Goal: Check status: Check status

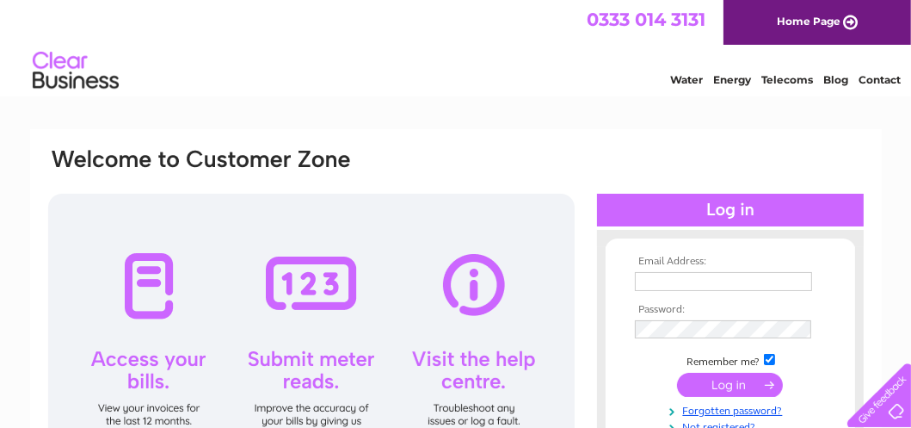
type input "magsmillar@hotmail.co.uk"
click at [700, 382] on input "submit" at bounding box center [730, 385] width 106 height 24
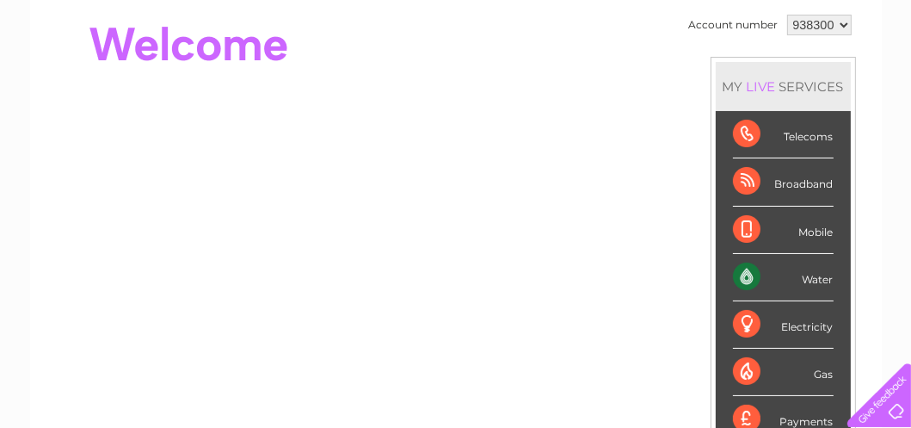
scroll to position [69, 0]
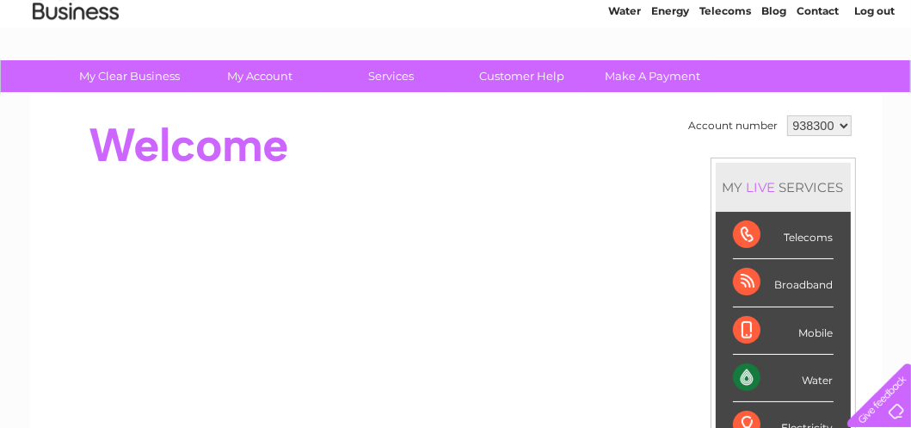
click at [806, 234] on div "Telecoms" at bounding box center [783, 235] width 101 height 47
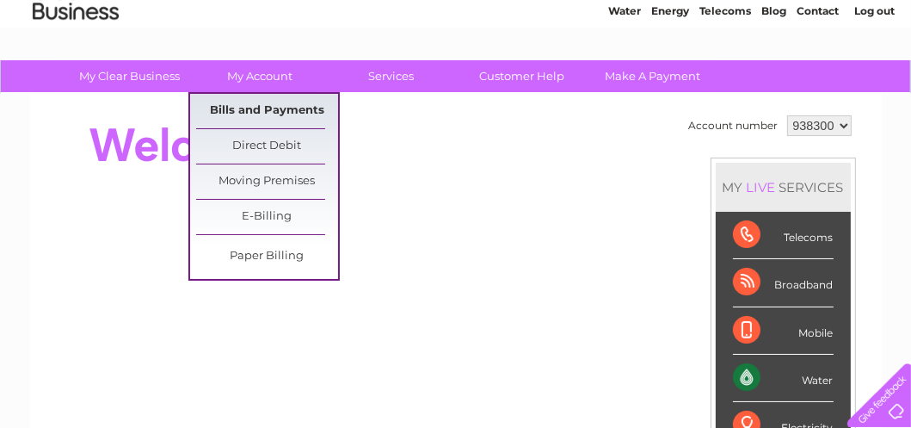
click at [278, 113] on link "Bills and Payments" at bounding box center [267, 111] width 142 height 34
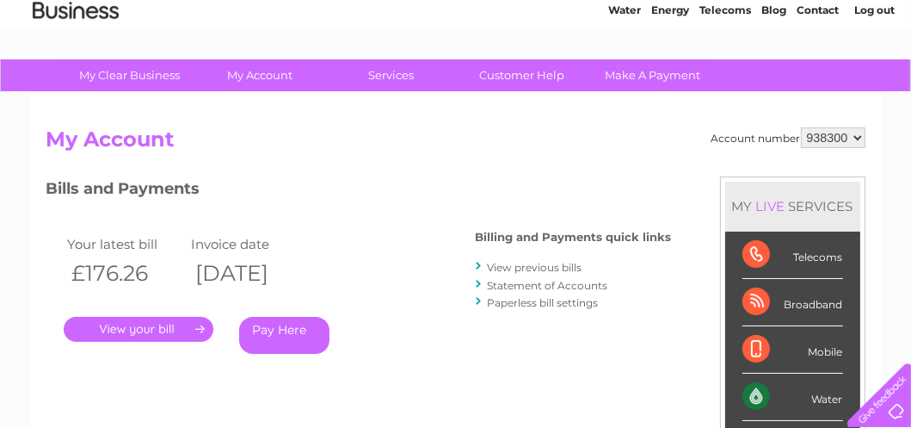
scroll to position [172, 0]
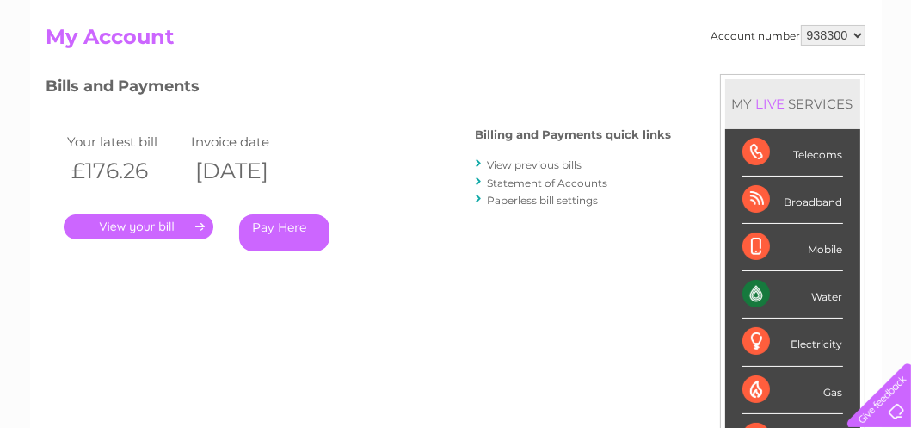
click at [150, 225] on link "." at bounding box center [139, 226] width 150 height 25
